Goal: Task Accomplishment & Management: Use online tool/utility

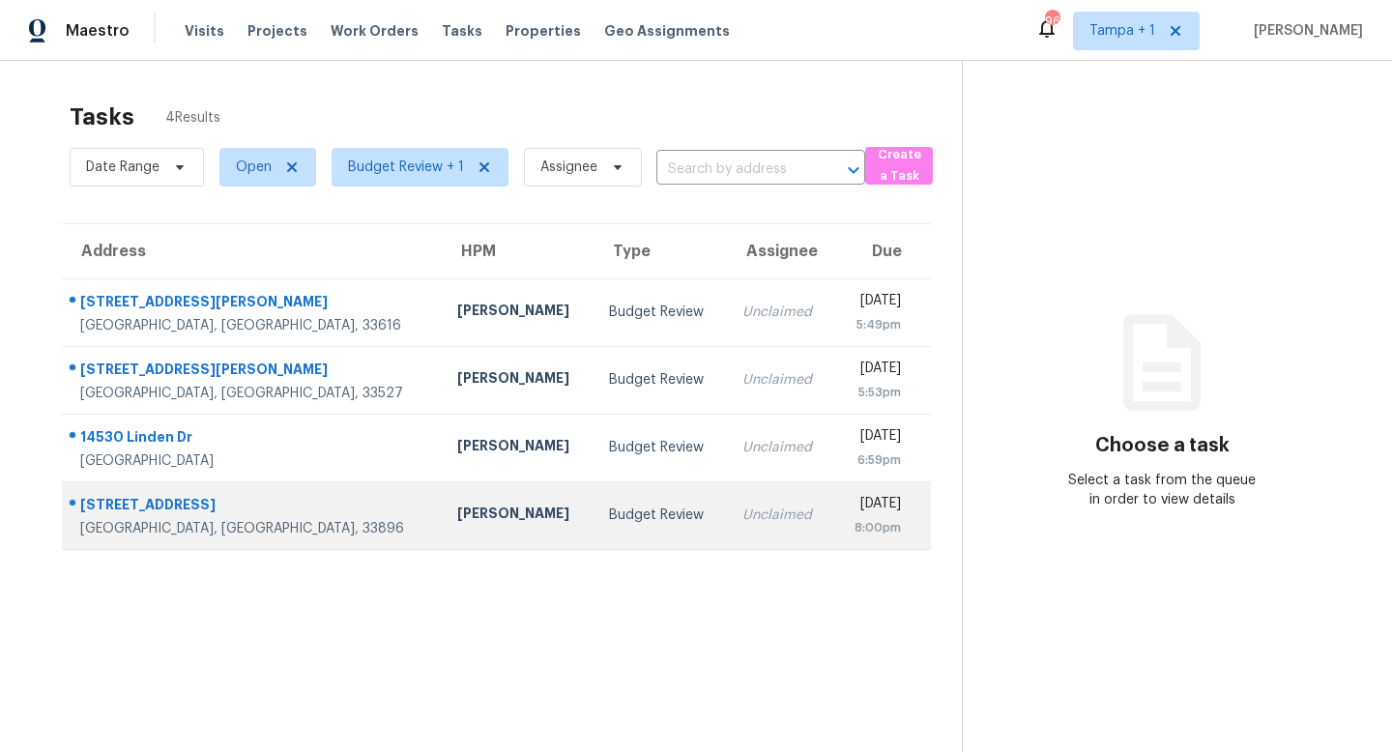
click at [609, 514] on div "Budget Review" at bounding box center [660, 515] width 102 height 19
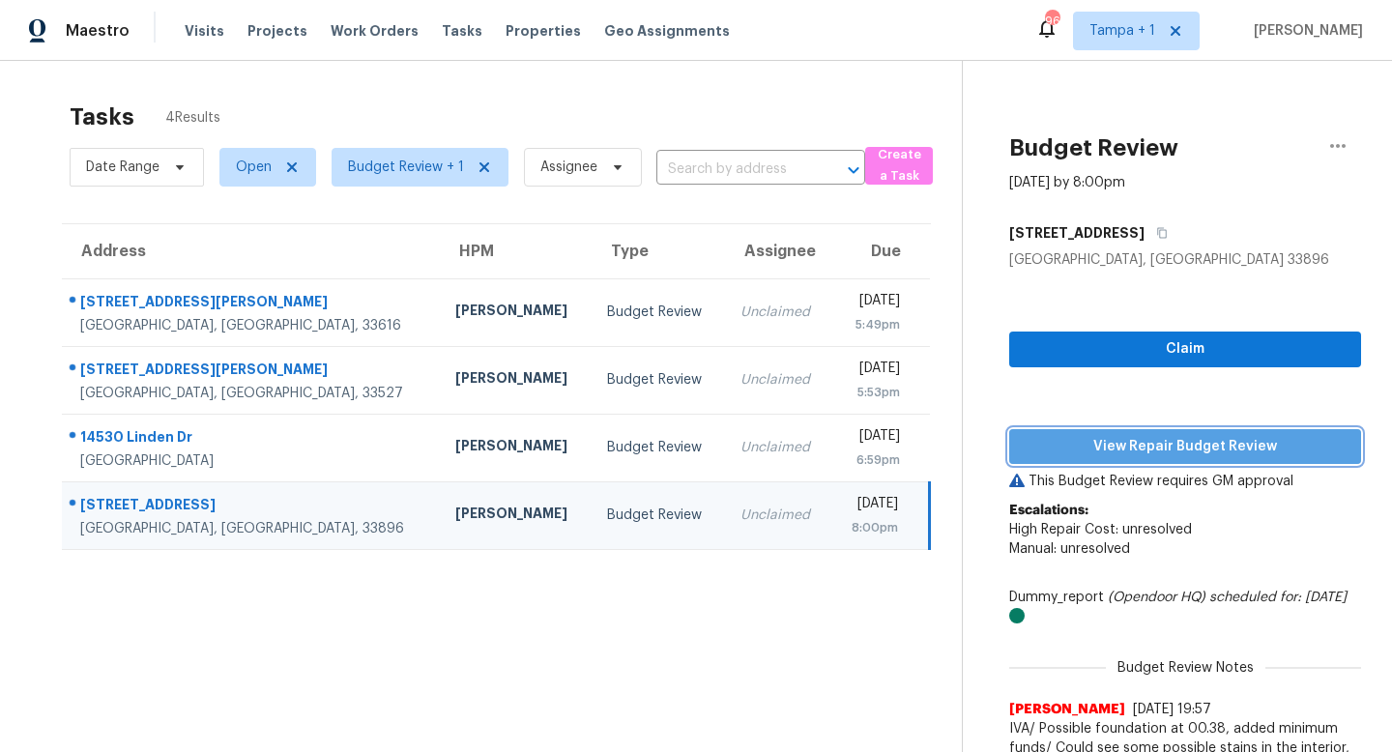
click at [1151, 435] on span "View Repair Budget Review" at bounding box center [1185, 447] width 321 height 24
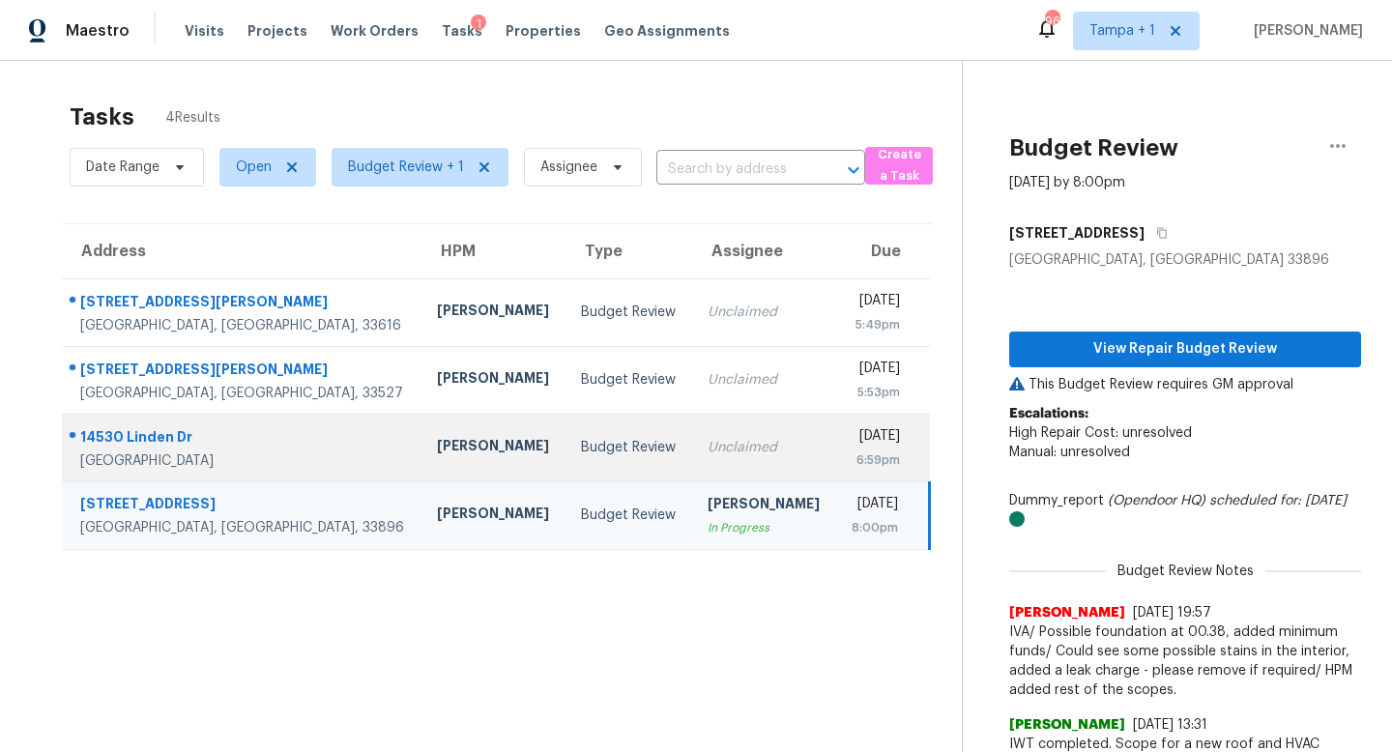
click at [708, 450] on div "Unclaimed" at bounding box center [764, 447] width 113 height 19
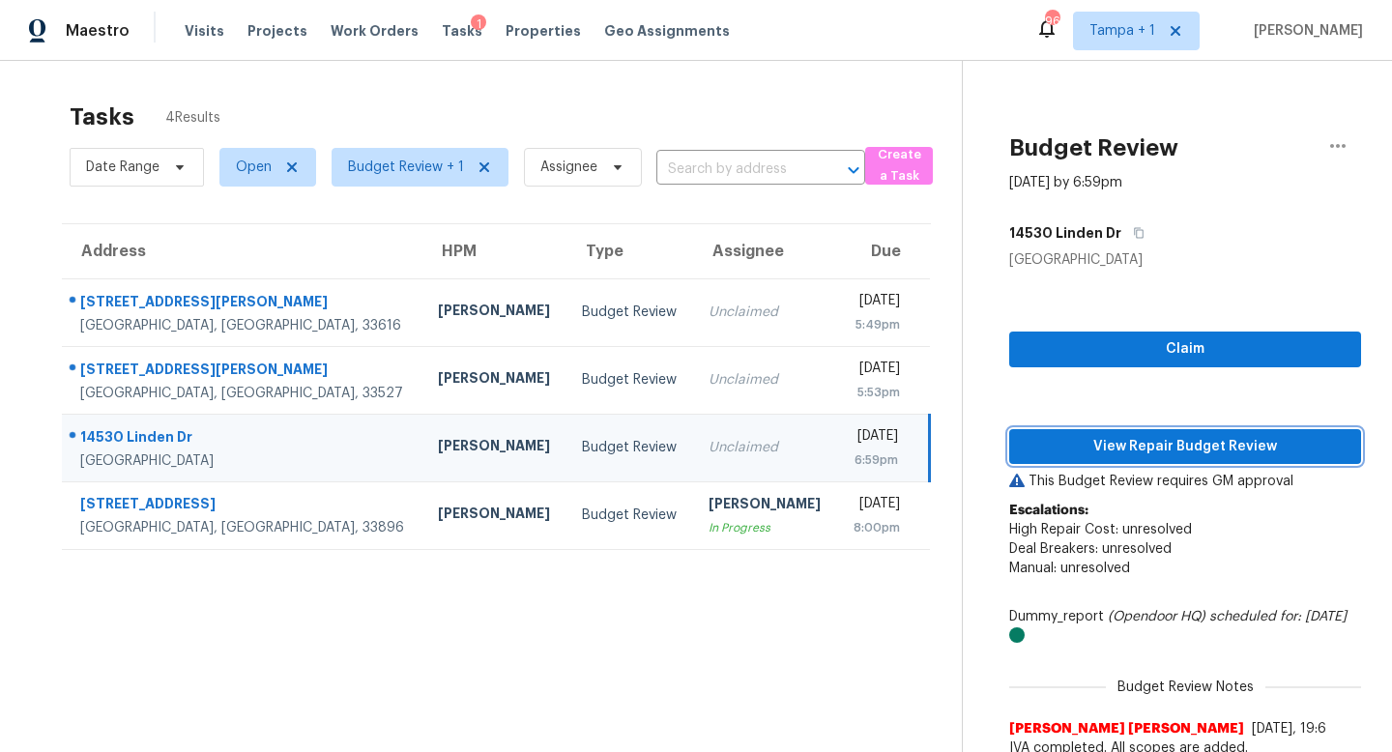
click at [1152, 442] on span "View Repair Budget Review" at bounding box center [1185, 447] width 321 height 24
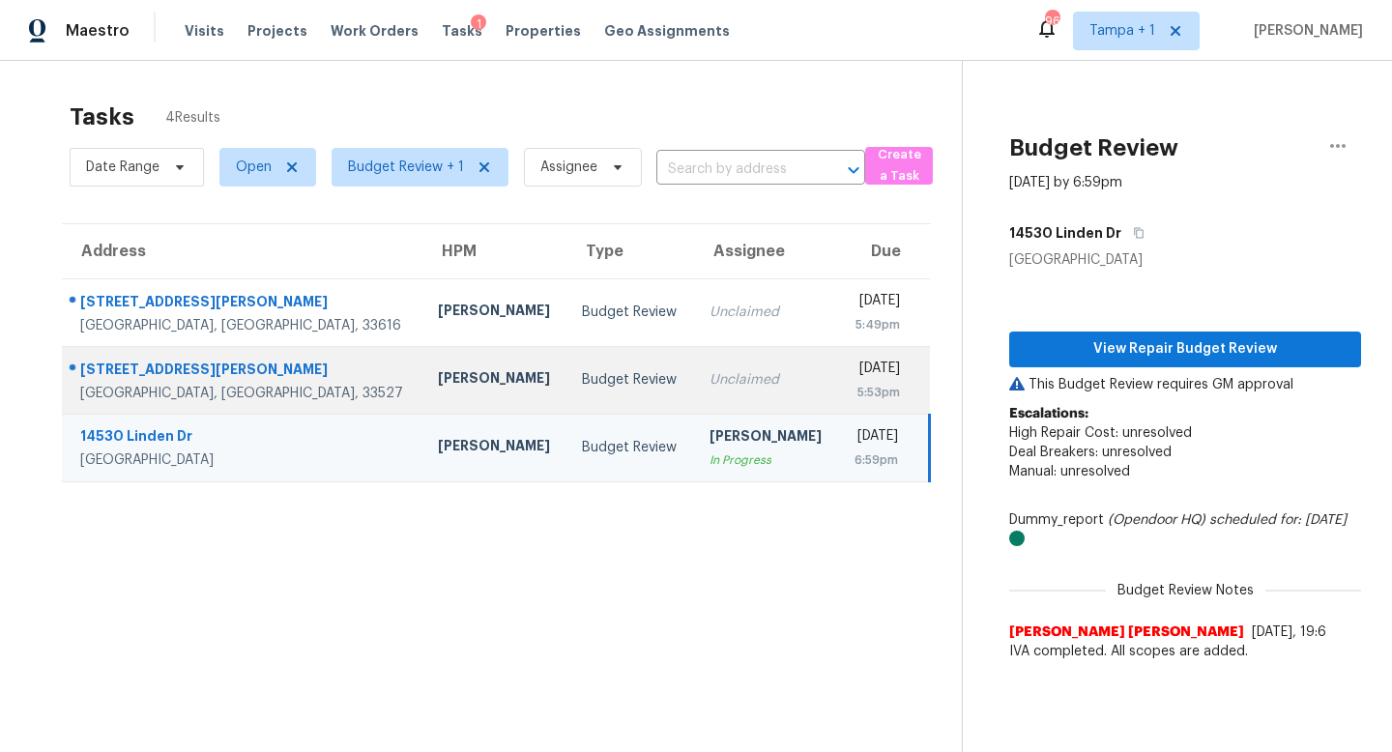
click at [709, 379] on div "Unclaimed" at bounding box center [766, 379] width 114 height 19
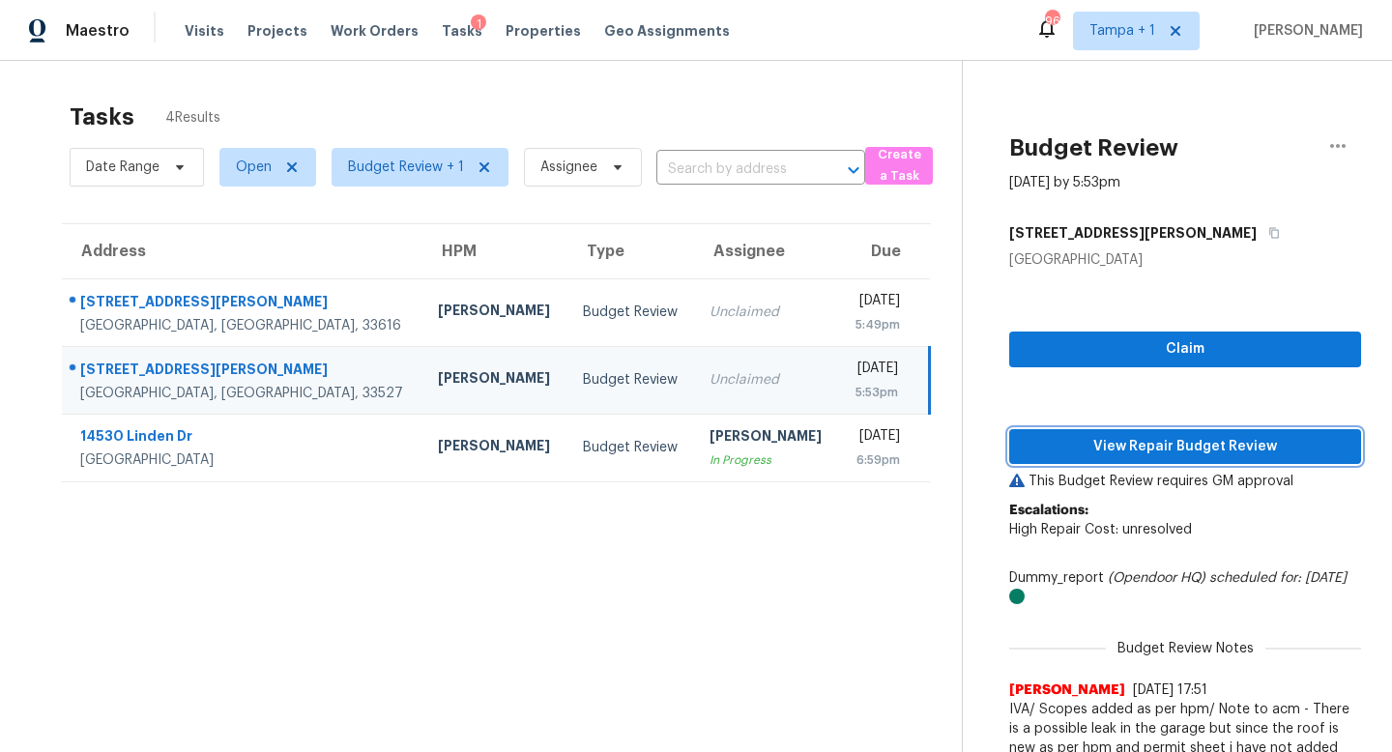
click at [1176, 446] on span "View Repair Budget Review" at bounding box center [1185, 447] width 321 height 24
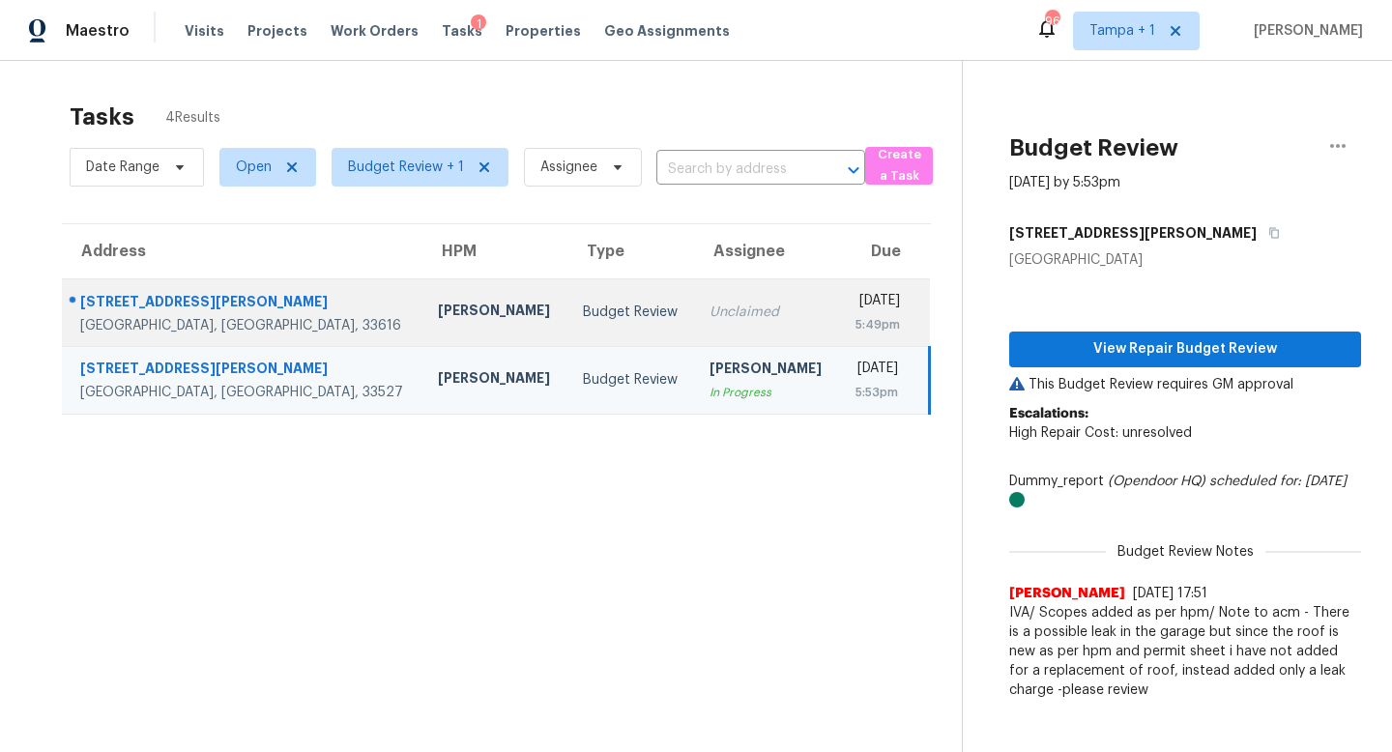
click at [709, 312] on div "Unclaimed" at bounding box center [766, 312] width 114 height 19
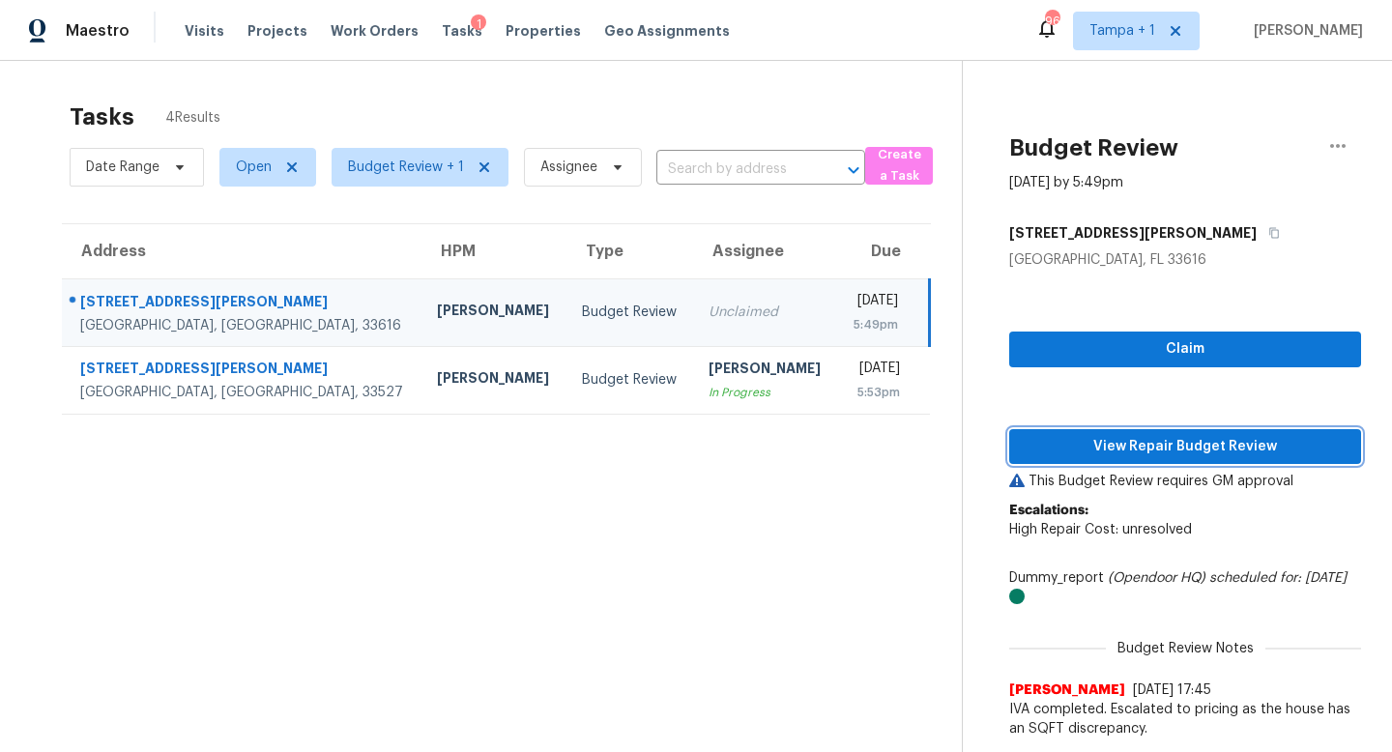
click at [1162, 457] on span "View Repair Budget Review" at bounding box center [1185, 447] width 321 height 24
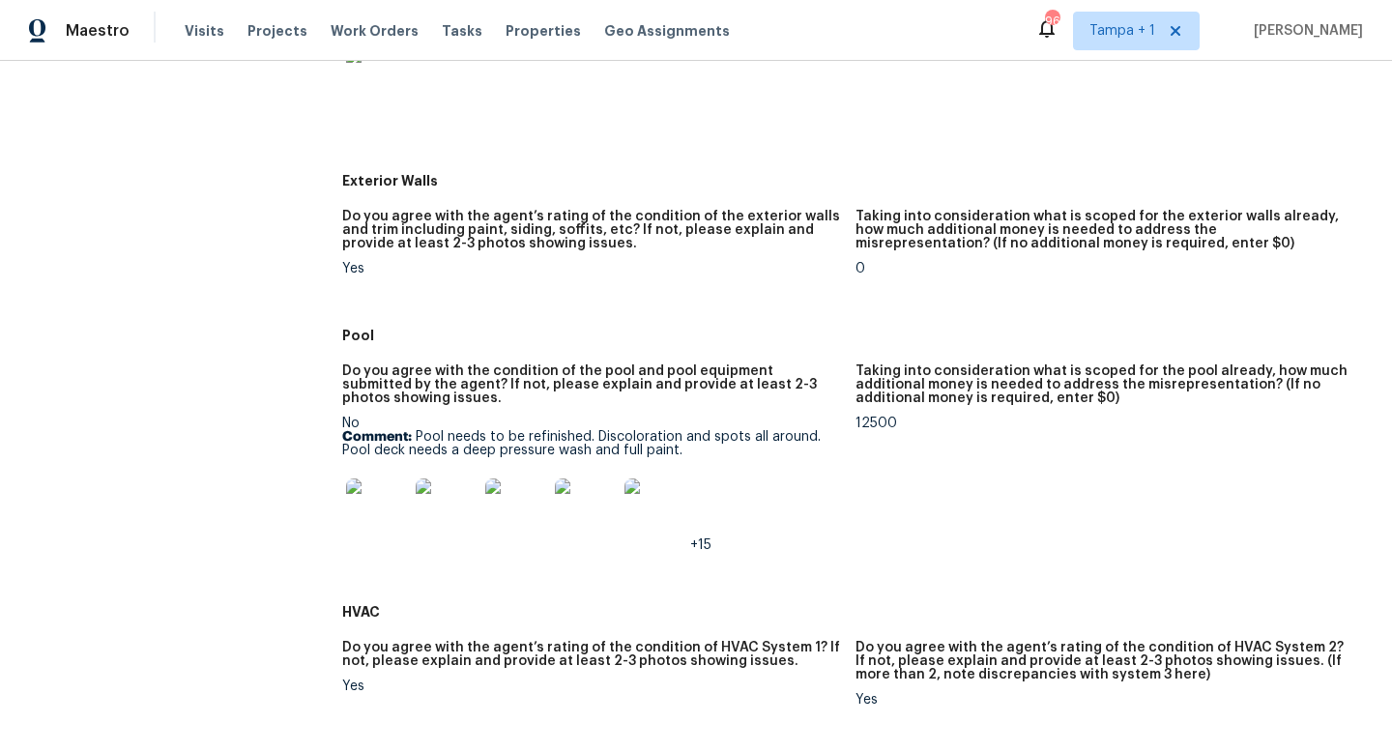
scroll to position [898, 0]
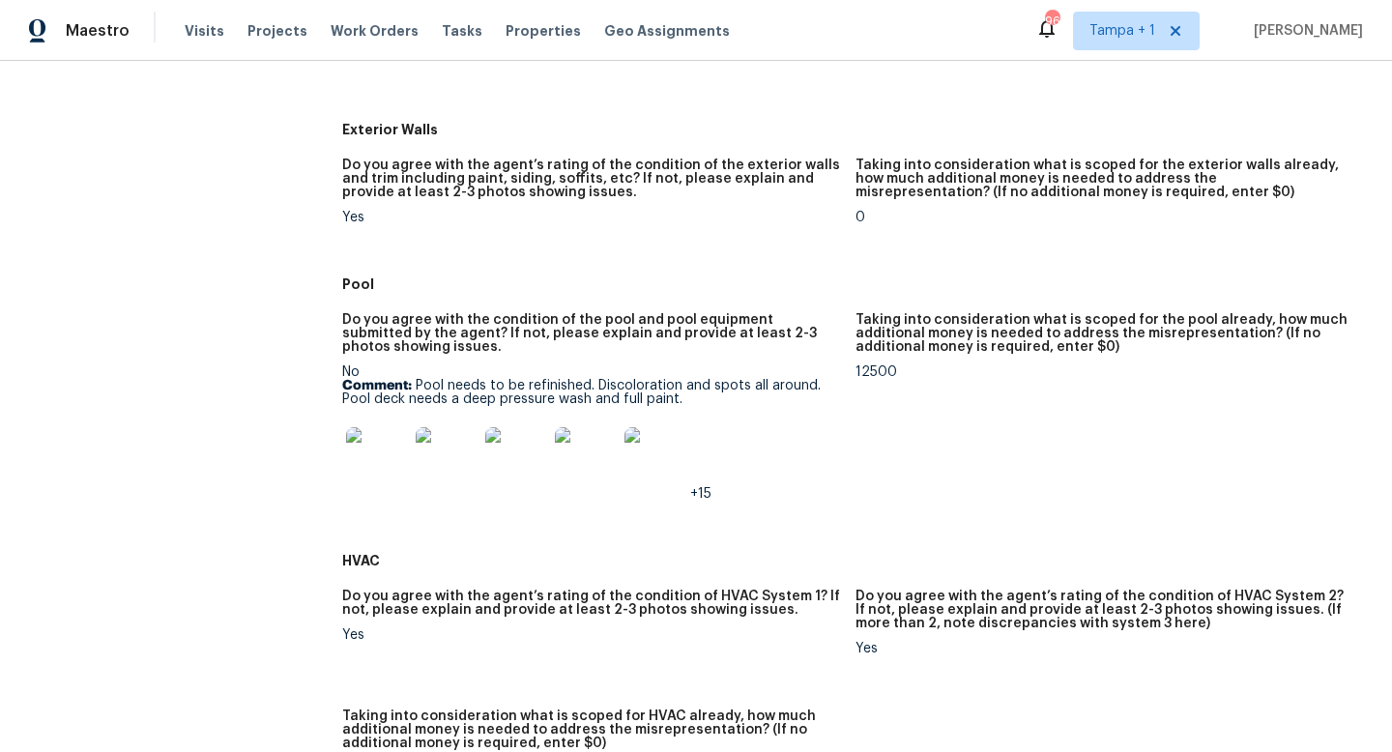
click at [386, 449] on img at bounding box center [377, 458] width 62 height 62
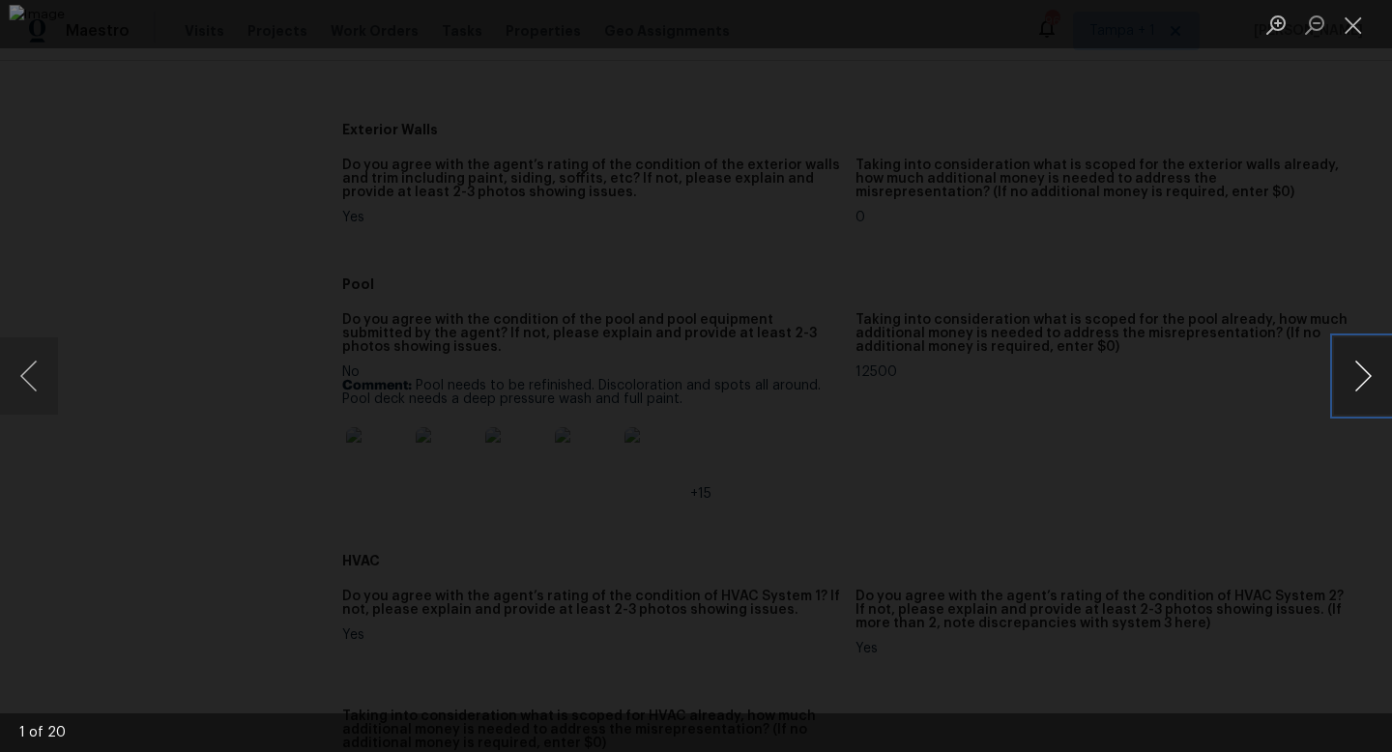
click at [1351, 386] on button "Next image" at bounding box center [1363, 375] width 58 height 77
click at [1165, 394] on div "Lightbox" at bounding box center [696, 376] width 1392 height 752
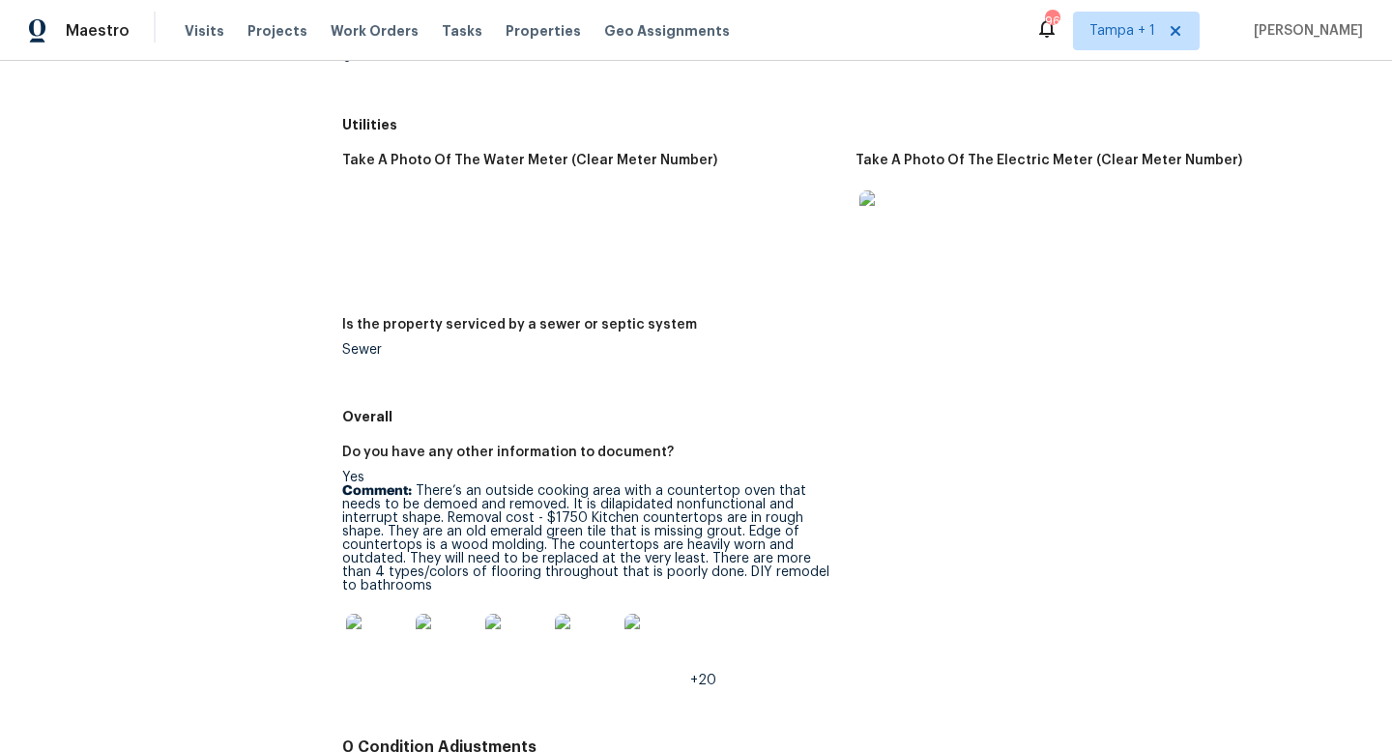
scroll to position [2781, 0]
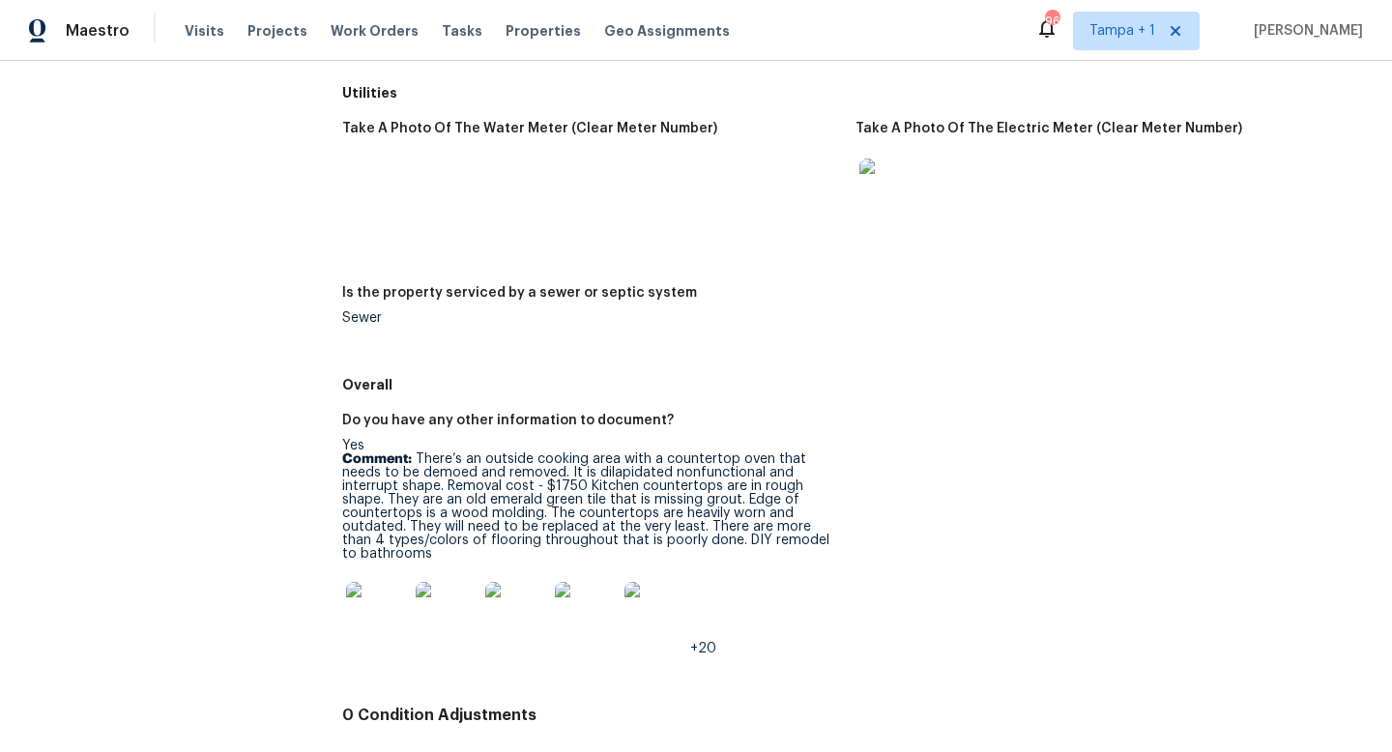
click at [386, 594] on img at bounding box center [377, 613] width 62 height 62
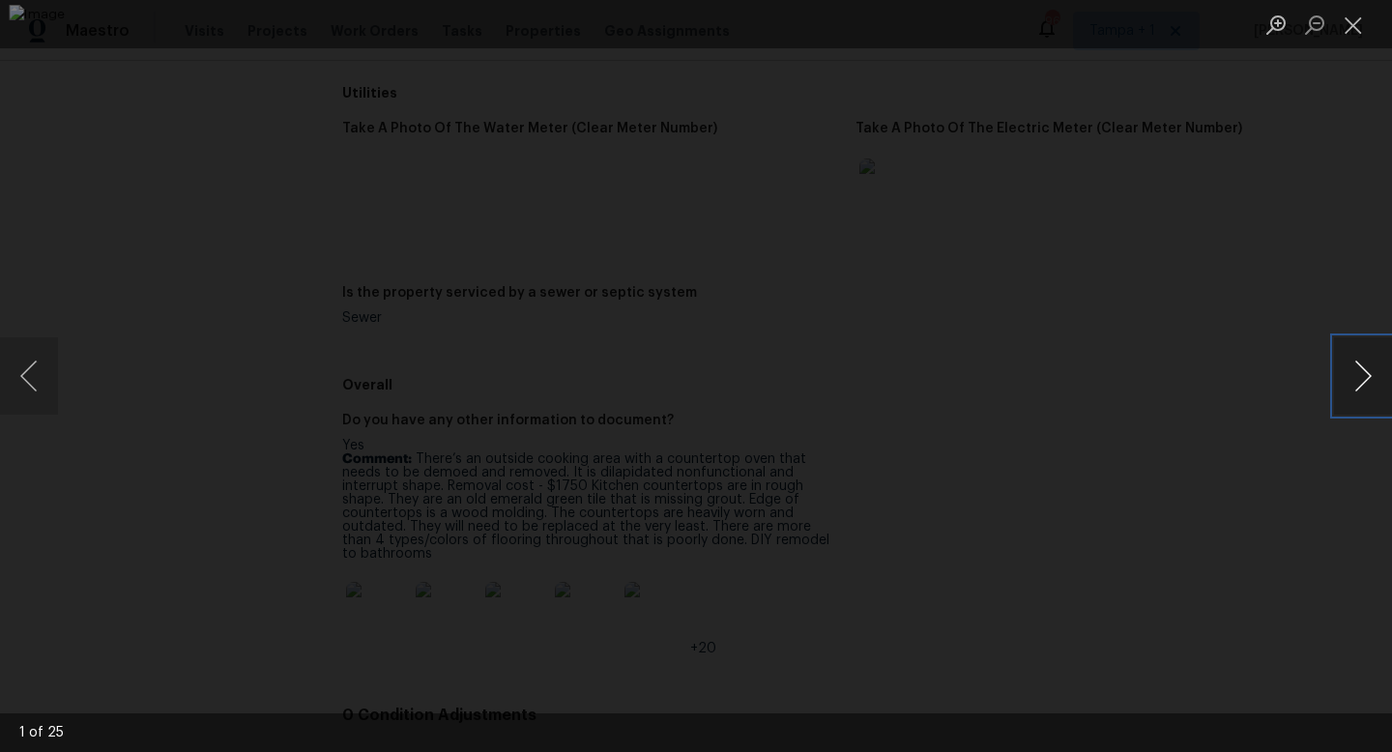
click at [1362, 382] on button "Next image" at bounding box center [1363, 375] width 58 height 77
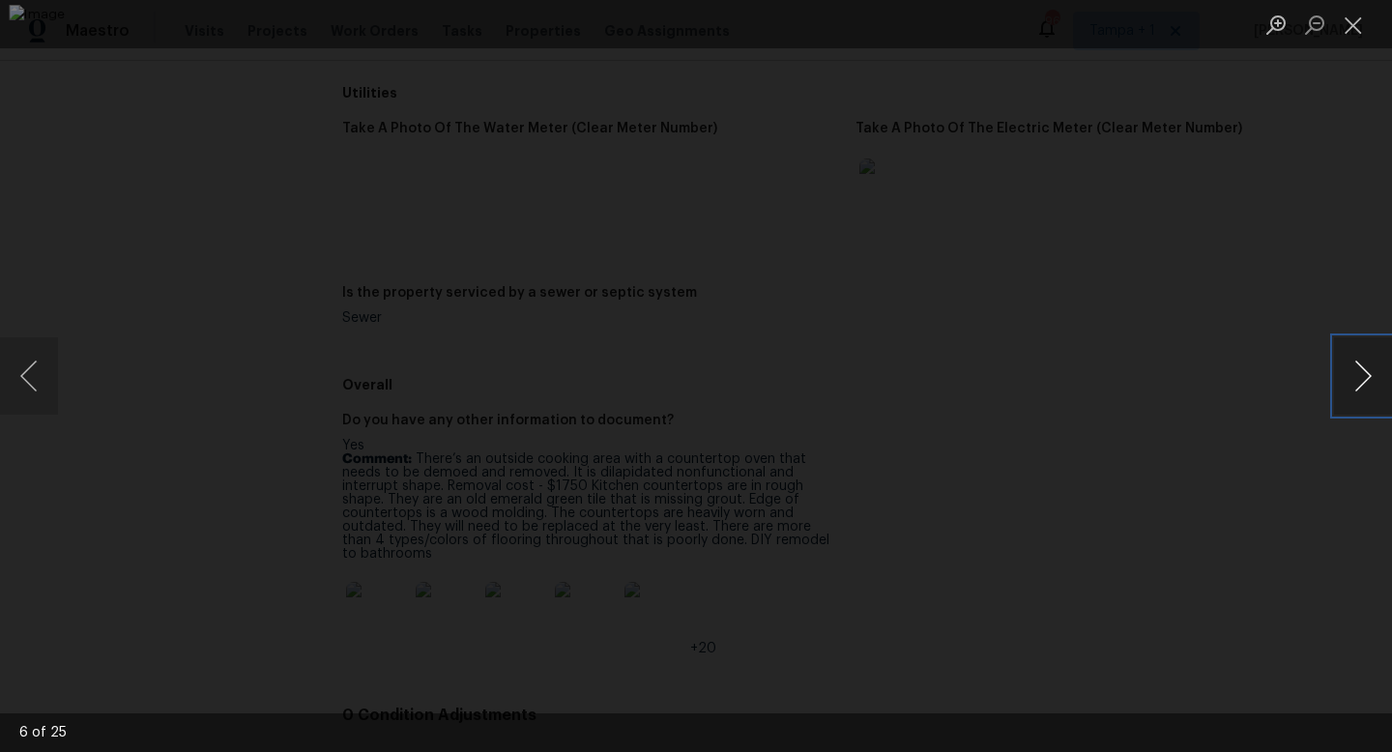
click at [1362, 382] on button "Next image" at bounding box center [1363, 375] width 58 height 77
click at [33, 370] on button "Previous image" at bounding box center [29, 375] width 58 height 77
click at [1361, 384] on button "Next image" at bounding box center [1363, 375] width 58 height 77
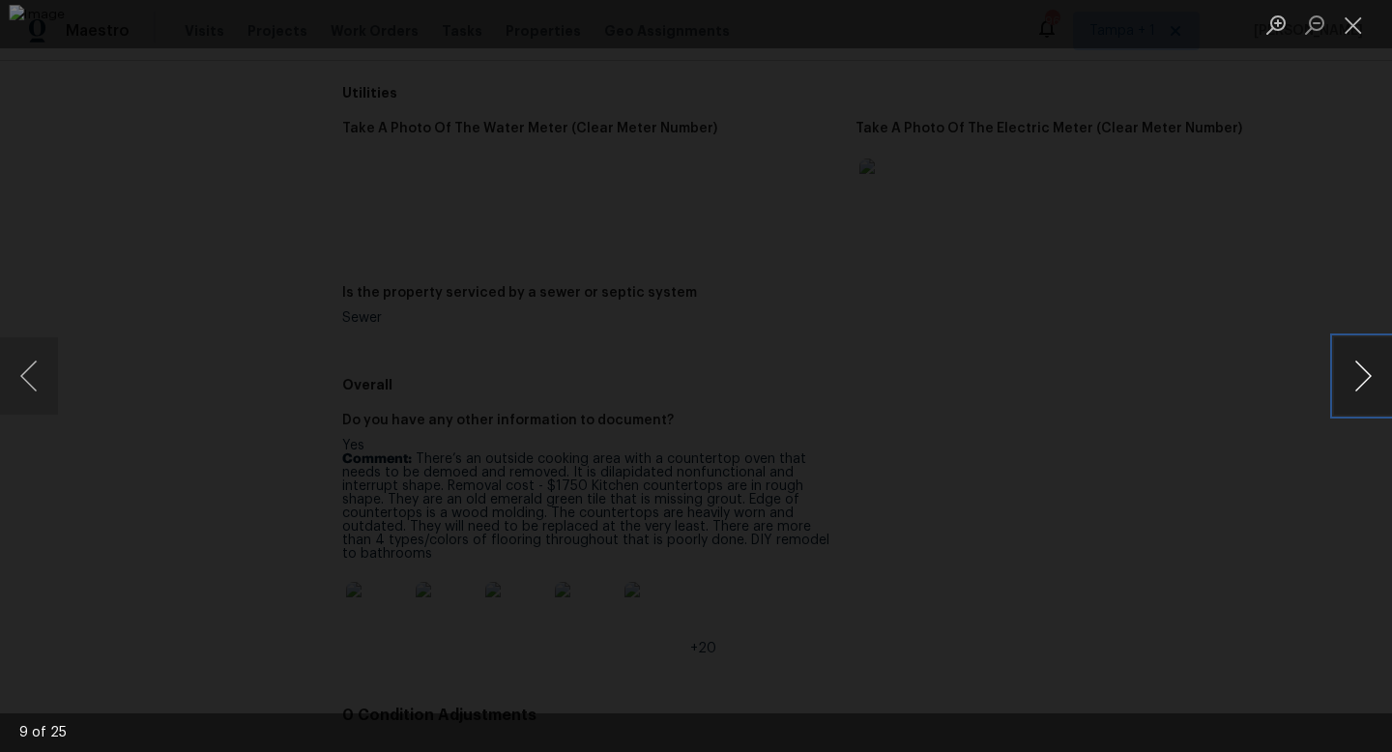
click at [1361, 384] on button "Next image" at bounding box center [1363, 375] width 58 height 77
click at [1371, 376] on button "Next image" at bounding box center [1363, 375] width 58 height 77
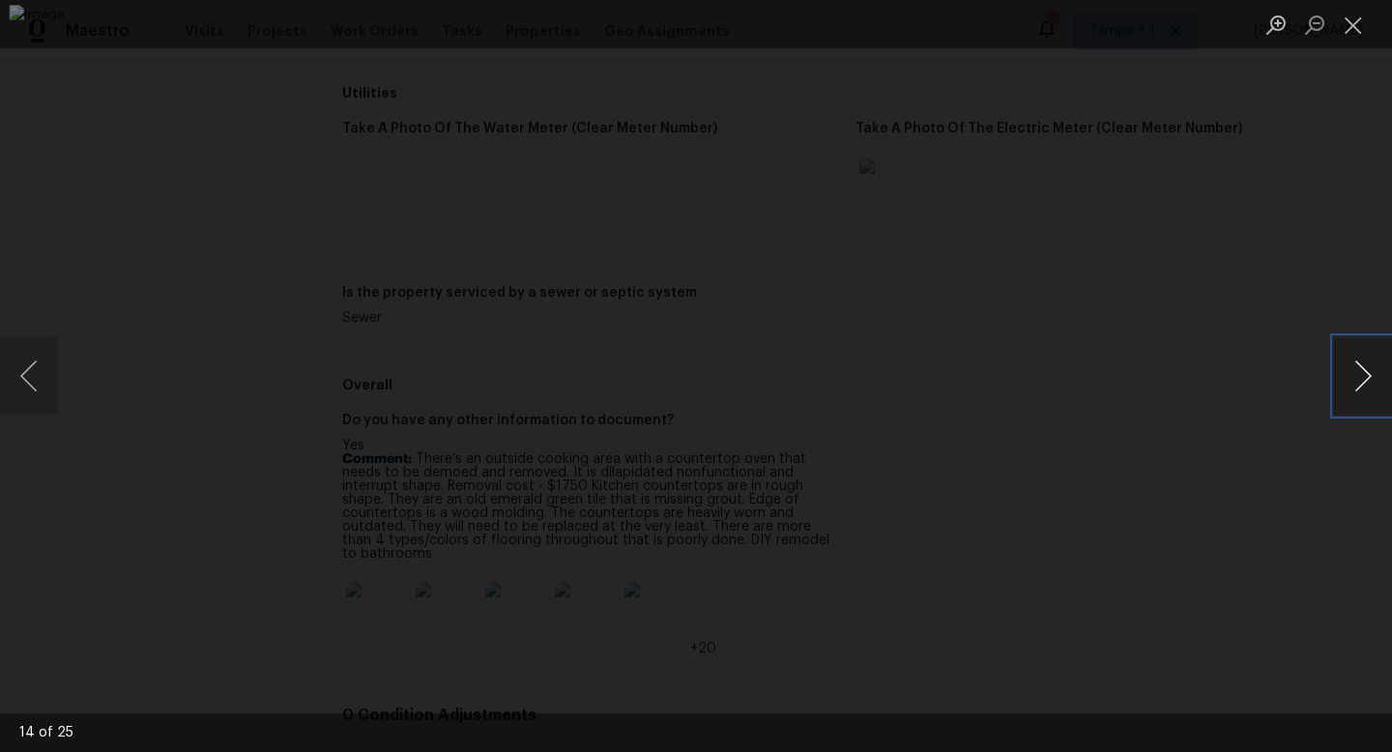
click at [1371, 376] on button "Next image" at bounding box center [1363, 375] width 58 height 77
click at [1309, 138] on div "Lightbox" at bounding box center [696, 376] width 1392 height 752
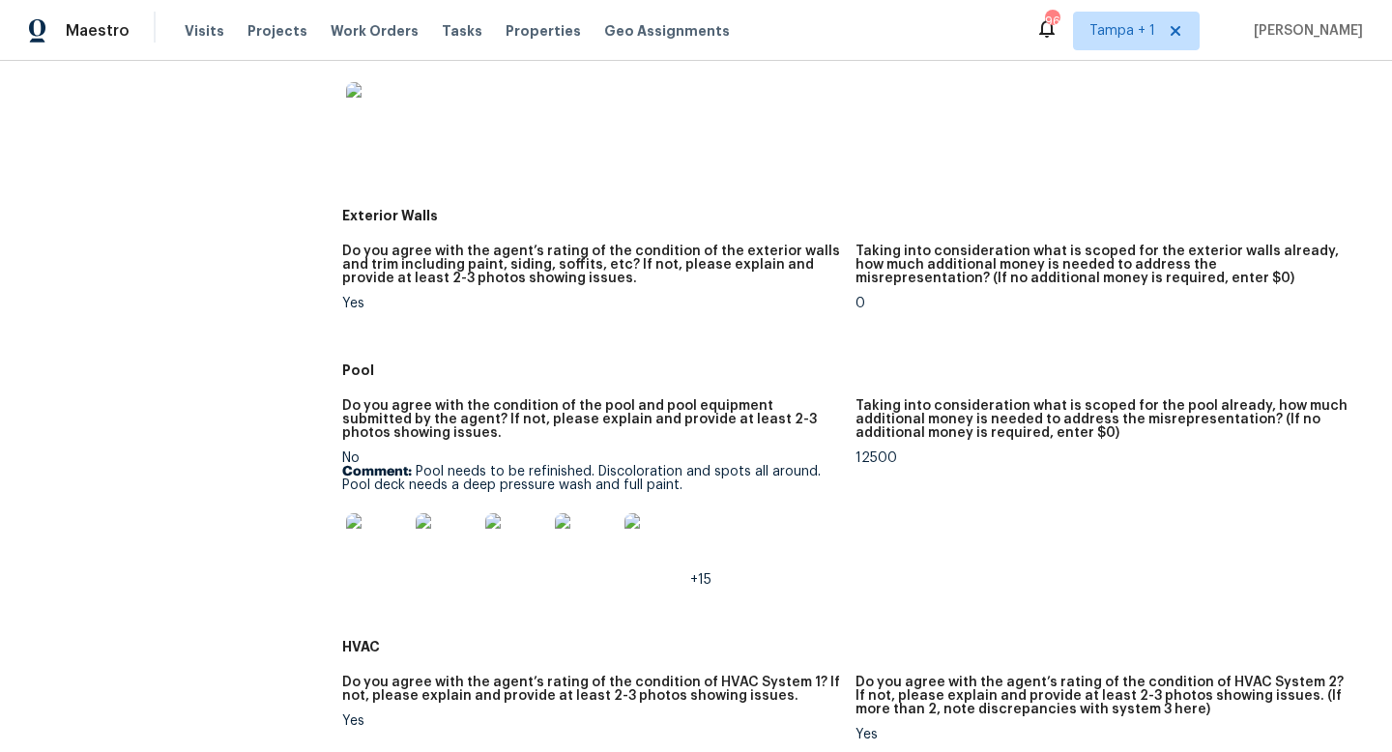
scroll to position [850, 0]
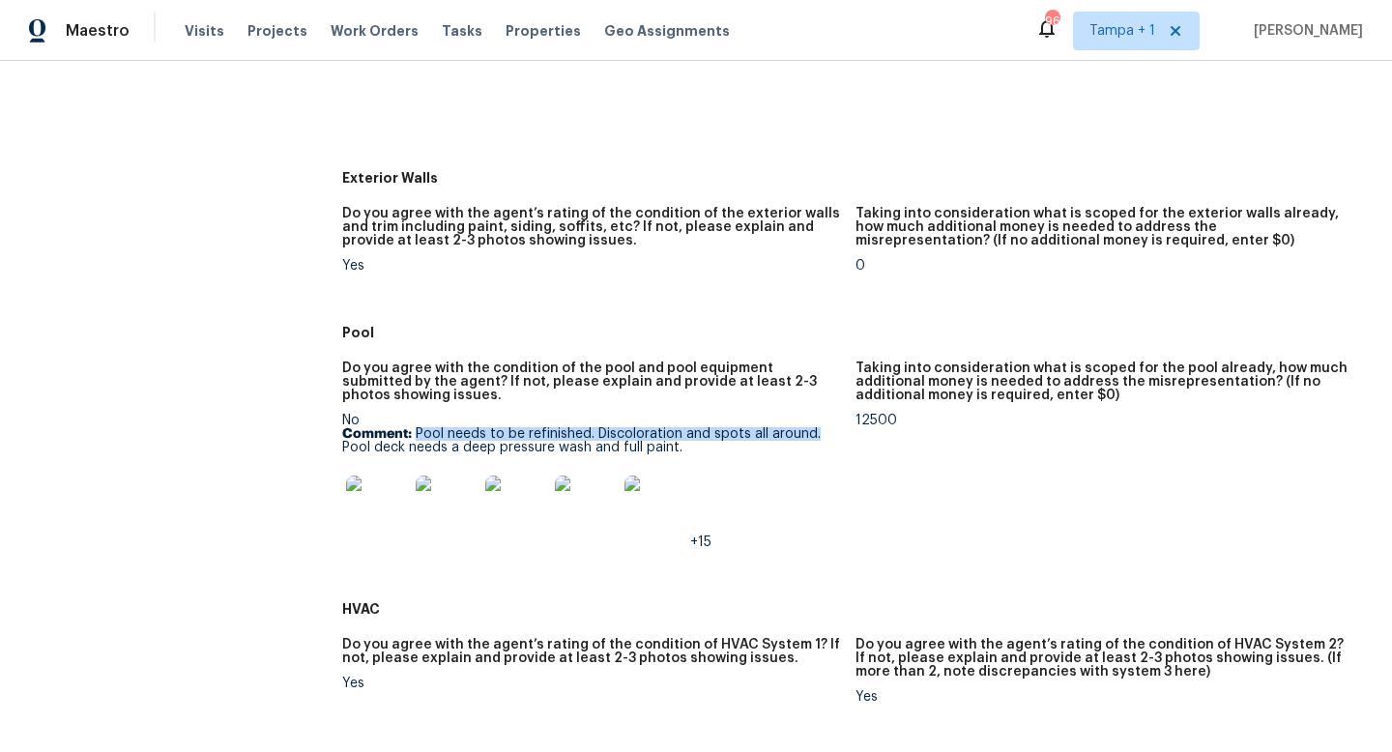
drag, startPoint x: 415, startPoint y: 436, endPoint x: 814, endPoint y: 436, distance: 399.2
click at [814, 436] on p "Comment: Pool needs to be refinished. Discoloration and spots all around. Pool …" at bounding box center [591, 440] width 498 height 27
copy p "Pool needs to be refinished. Discoloration and spots all around."
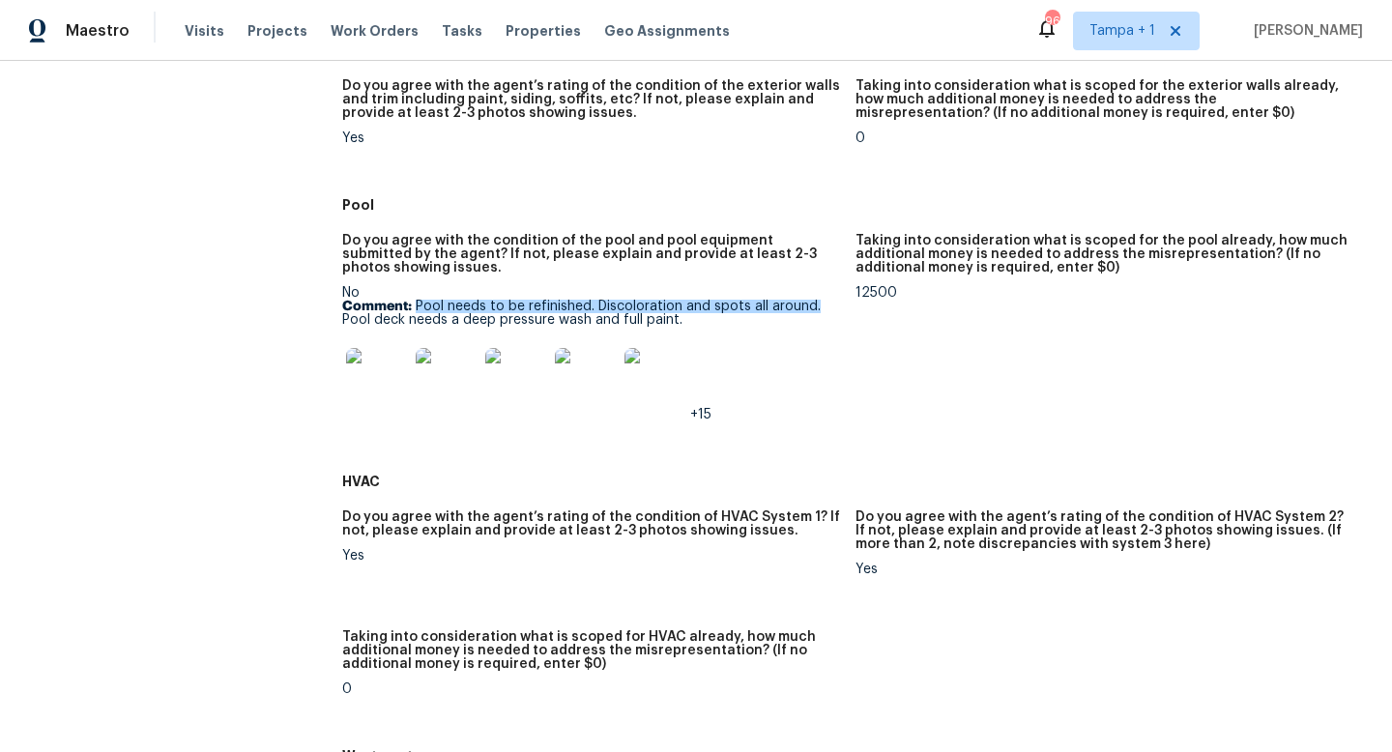
scroll to position [879, 0]
